Goal: Task Accomplishment & Management: Use online tool/utility

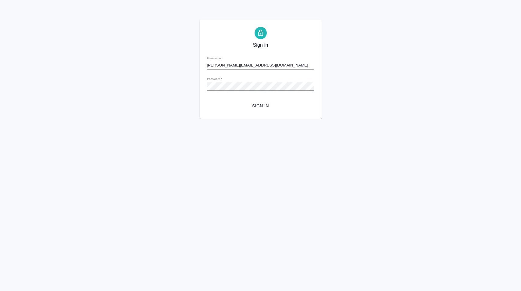
type input "d.karapetyan@awatera.com"
click at [244, 102] on span "Sign in" at bounding box center [260, 106] width 97 height 8
click at [240, 104] on span "Sign in" at bounding box center [260, 106] width 97 height 8
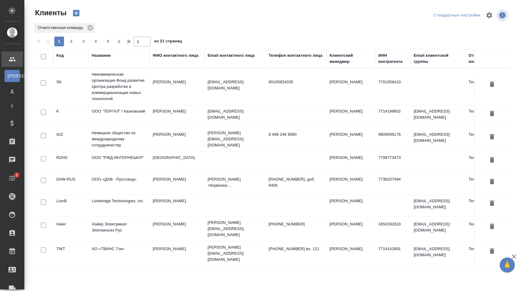
select select "RU"
click at [220, 28] on div "Ответственная команда" at bounding box center [271, 28] width 475 height 11
click at [219, 28] on div "Ответственная команда" at bounding box center [271, 28] width 475 height 11
drag, startPoint x: 202, startPoint y: 25, endPoint x: 80, endPoint y: 2, distance: 124.2
click at [196, 25] on div "Ответственная команда" at bounding box center [271, 28] width 475 height 11
